Goal: Navigation & Orientation: Find specific page/section

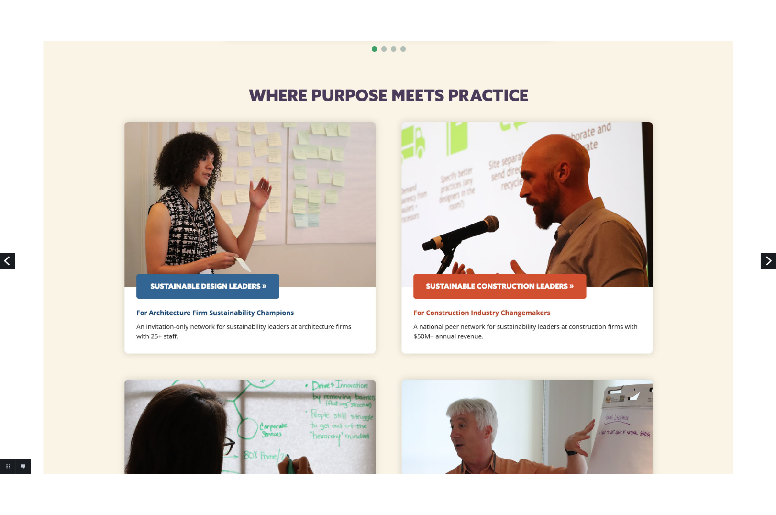
scroll to position [932, 0]
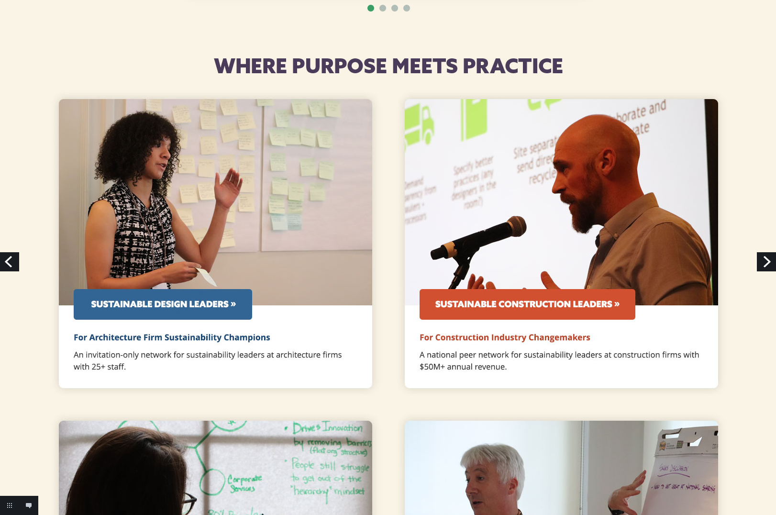
click at [71, 52] on img at bounding box center [387, 72] width 861 height 2008
click at [126, 21] on img at bounding box center [387, 72] width 861 height 2008
